Goal: Task Accomplishment & Management: Use online tool/utility

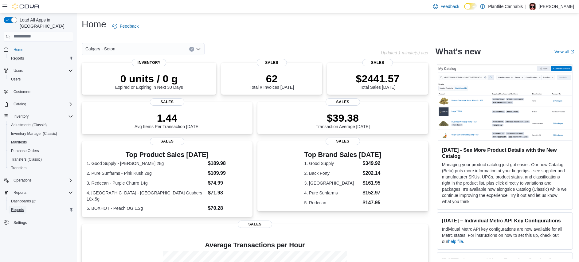
click at [22, 207] on span "Reports" at bounding box center [17, 209] width 13 height 5
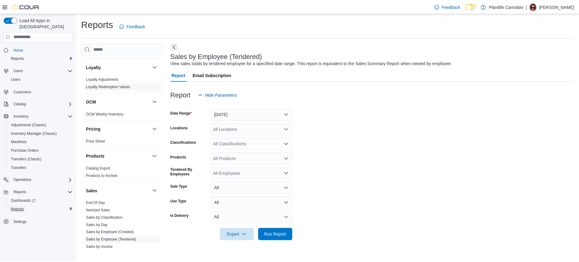
scroll to position [326, 0]
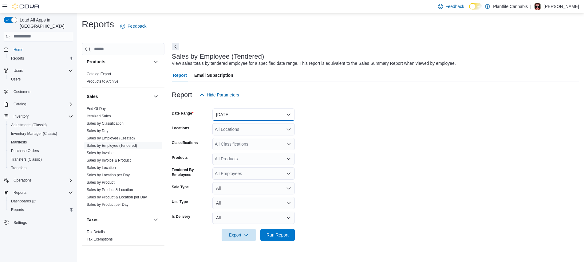
click at [252, 116] on button "[DATE]" at bounding box center [253, 114] width 82 height 12
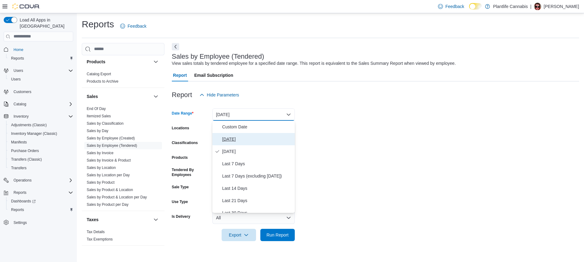
click at [255, 138] on span "[DATE]" at bounding box center [257, 139] width 70 height 7
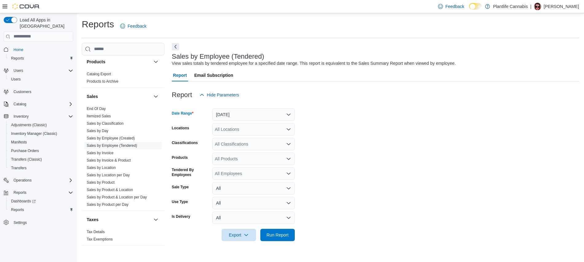
click at [254, 127] on div "All Locations" at bounding box center [253, 129] width 82 height 12
type input "***"
click at [275, 142] on div "Calgary - Seton" at bounding box center [253, 140] width 75 height 6
click at [348, 156] on form "Date Range [DATE] Locations [GEOGRAPHIC_DATA] - Seton Classifications All Class…" at bounding box center [375, 171] width 407 height 140
click at [276, 235] on span "Run Report" at bounding box center [277, 235] width 22 height 6
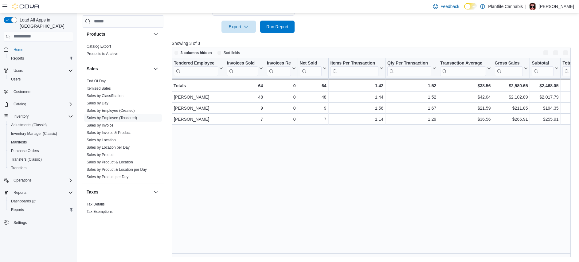
scroll to position [208, 0]
click at [289, 152] on div "Tendered Employee Click to view column header actions Invoices Sold Click to vi…" at bounding box center [373, 157] width 403 height 199
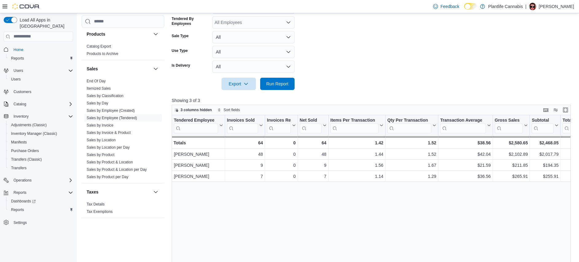
scroll to position [24, 0]
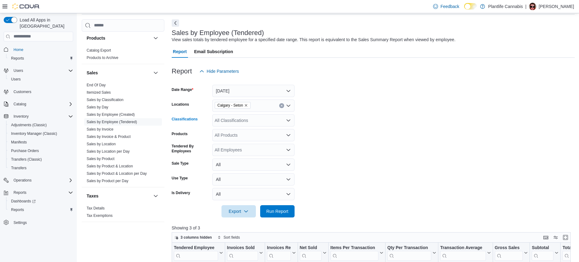
click at [255, 123] on div "All Classifications" at bounding box center [253, 120] width 82 height 12
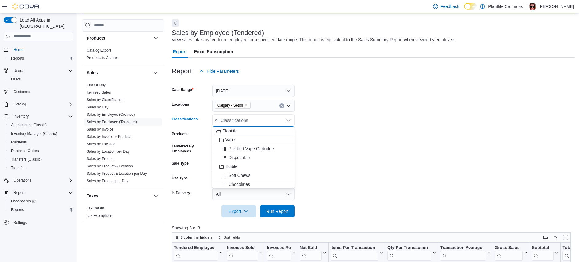
click at [352, 120] on form "Date Range [DATE] Locations [GEOGRAPHIC_DATA] - Seton Classifications All Class…" at bounding box center [373, 147] width 403 height 140
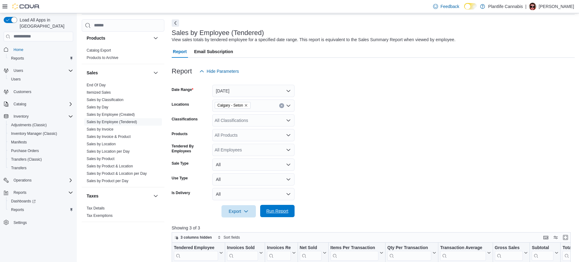
click at [289, 217] on span "Run Report" at bounding box center [277, 211] width 27 height 12
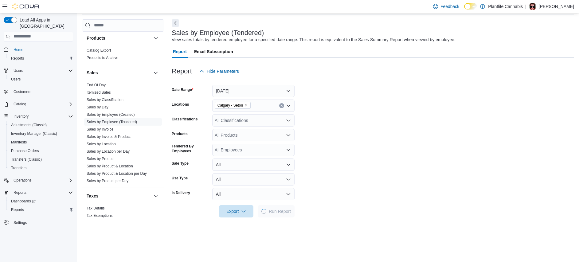
scroll to position [208, 0]
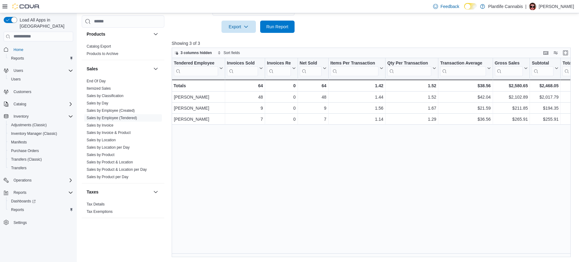
click at [349, 164] on div "Tendered Employee Click to view column header actions Invoices Sold Click to vi…" at bounding box center [373, 157] width 403 height 199
click at [266, 167] on div "Tendered Employee Click to view column header actions Invoices Sold Click to vi…" at bounding box center [373, 157] width 403 height 199
click at [285, 27] on span "Run Report" at bounding box center [277, 26] width 22 height 6
click at [299, 144] on div "Tendered Employee Click to view column header actions Invoices Sold Click to vi…" at bounding box center [373, 157] width 403 height 199
click at [300, 144] on div "Tendered Employee Click to view column header actions Invoices Sold Click to vi…" at bounding box center [373, 157] width 403 height 199
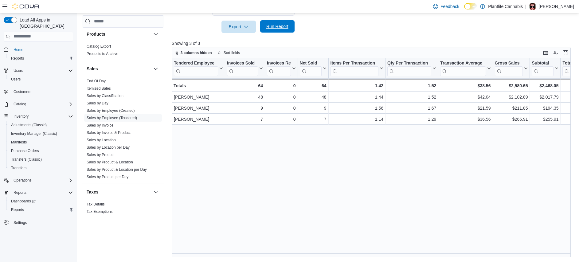
click at [284, 31] on span "Run Report" at bounding box center [277, 26] width 27 height 12
click at [266, 24] on span "Run Report" at bounding box center [277, 26] width 22 height 6
